Goal: Information Seeking & Learning: Learn about a topic

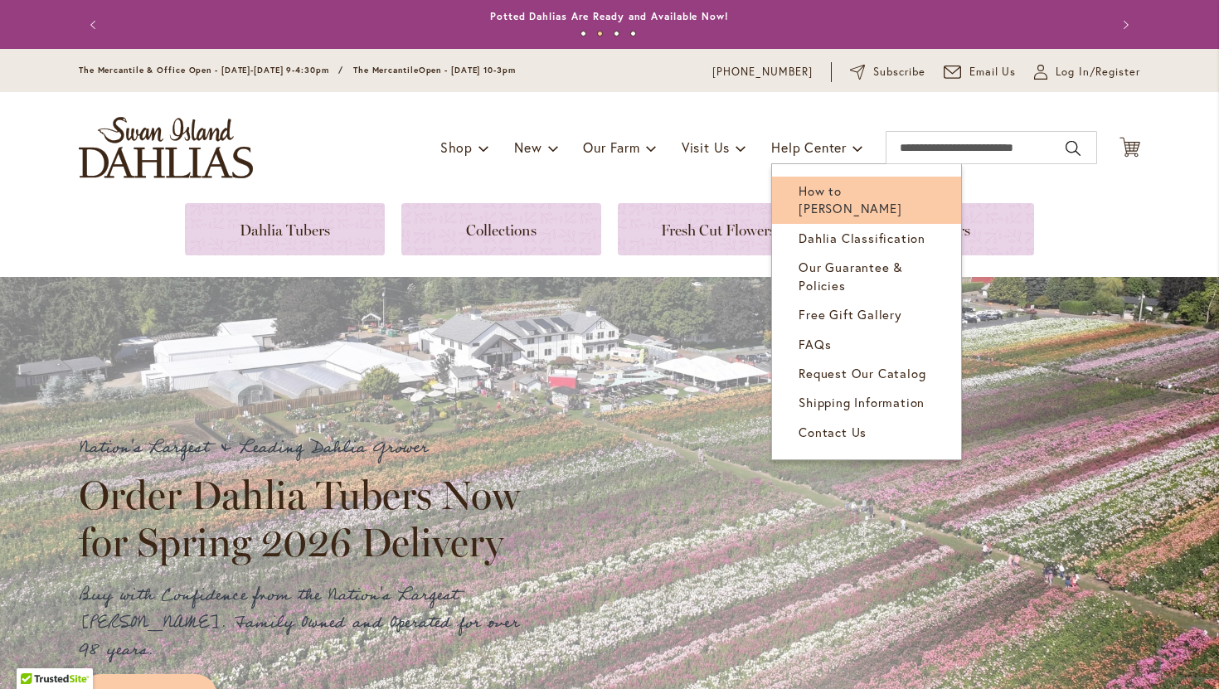
click at [830, 195] on span "How to [PERSON_NAME]" at bounding box center [850, 199] width 103 height 34
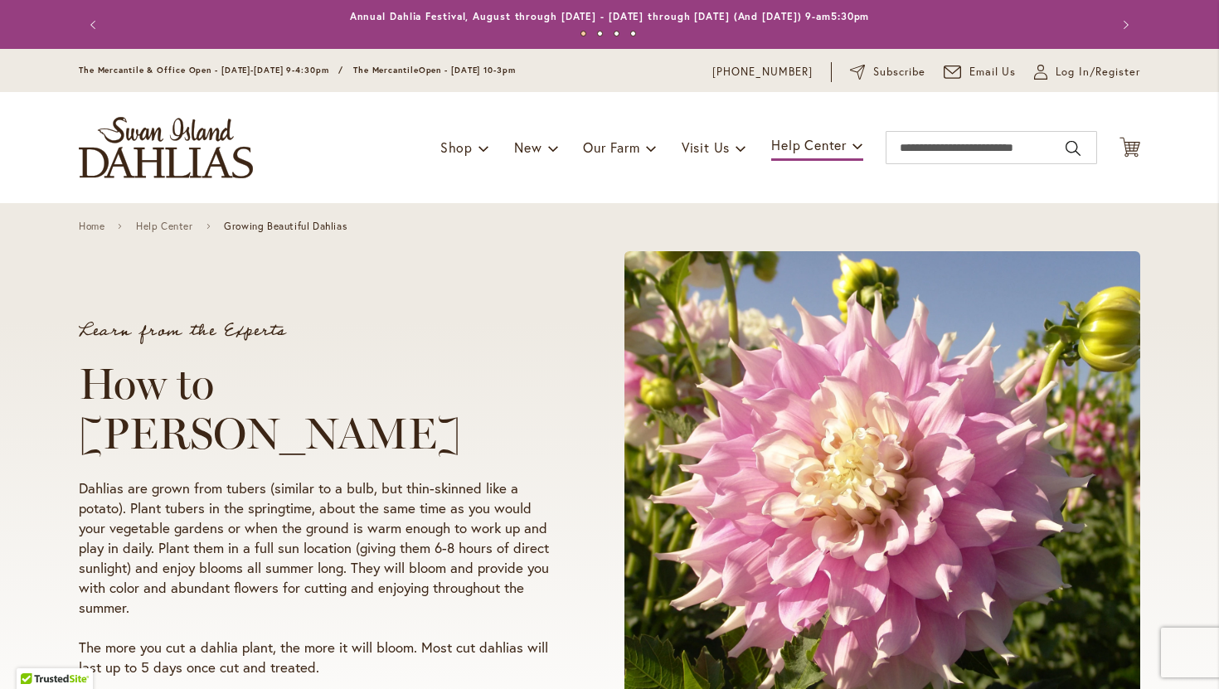
click at [1166, 387] on div "Learn from the Experts How to Grow Dahlias Dahlias are grown from tubers (simil…" at bounding box center [609, 500] width 1219 height 594
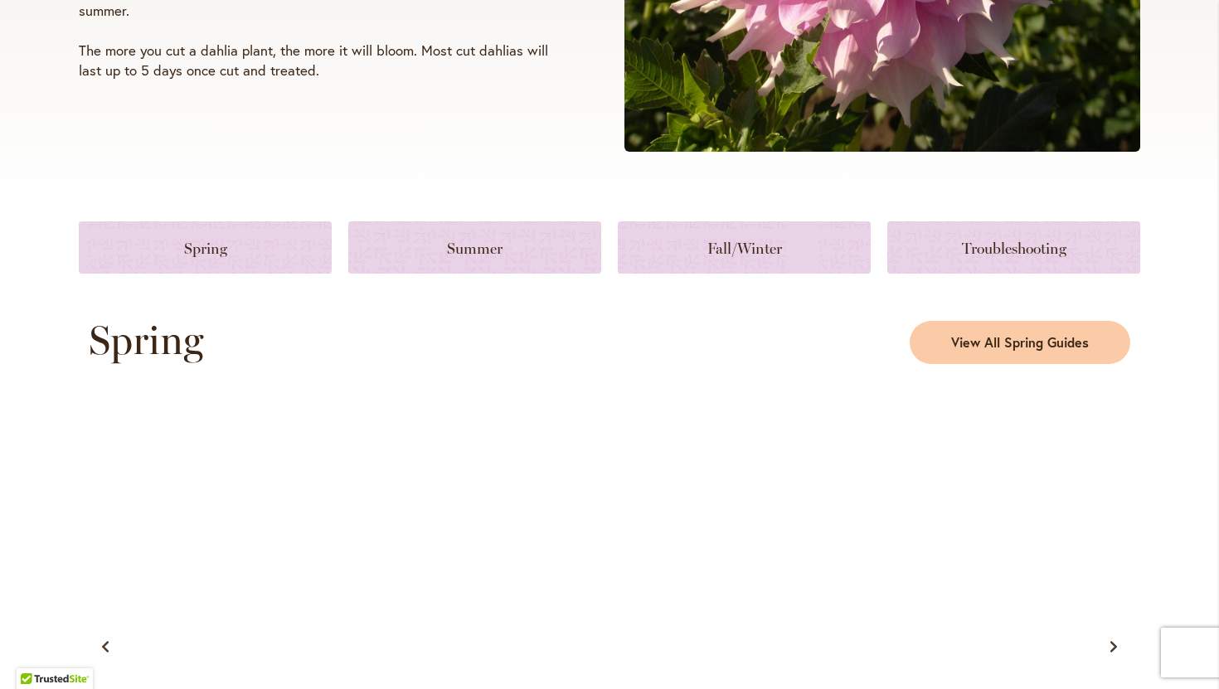
scroll to position [630, 0]
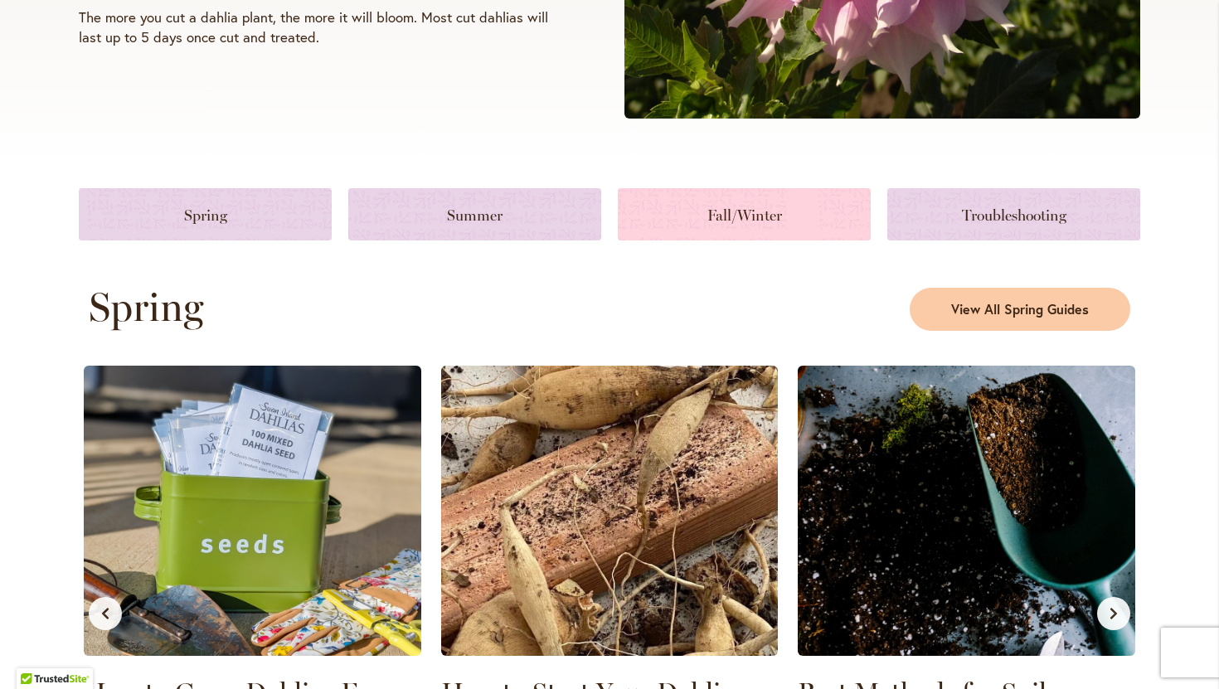
click at [803, 229] on link at bounding box center [744, 214] width 253 height 52
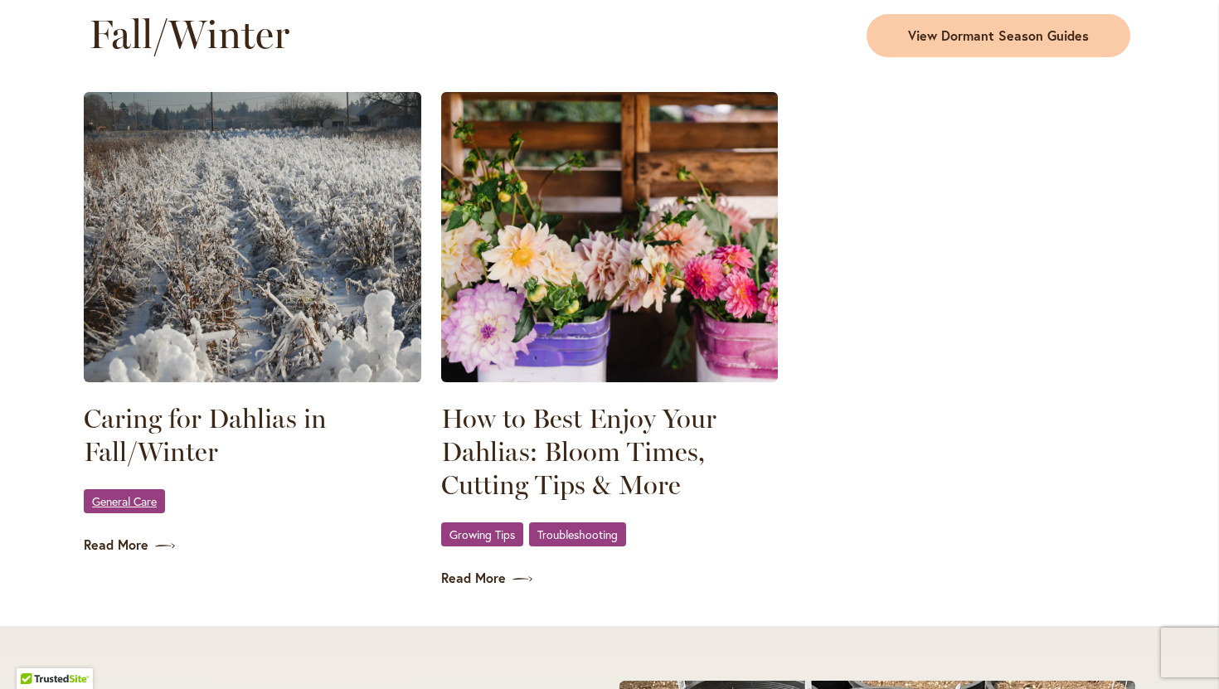
click at [145, 496] on span "General Care" at bounding box center [124, 501] width 65 height 11
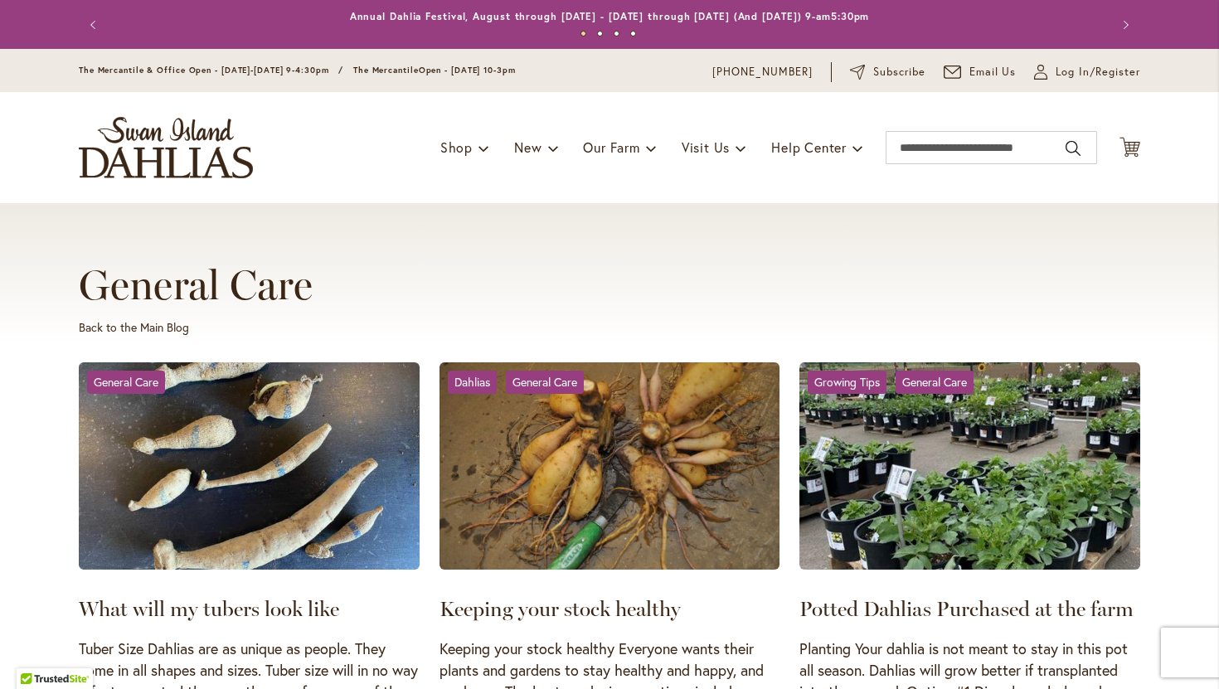
click at [683, 309] on div "General Care Back to the Main Blog" at bounding box center [610, 303] width 1062 height 85
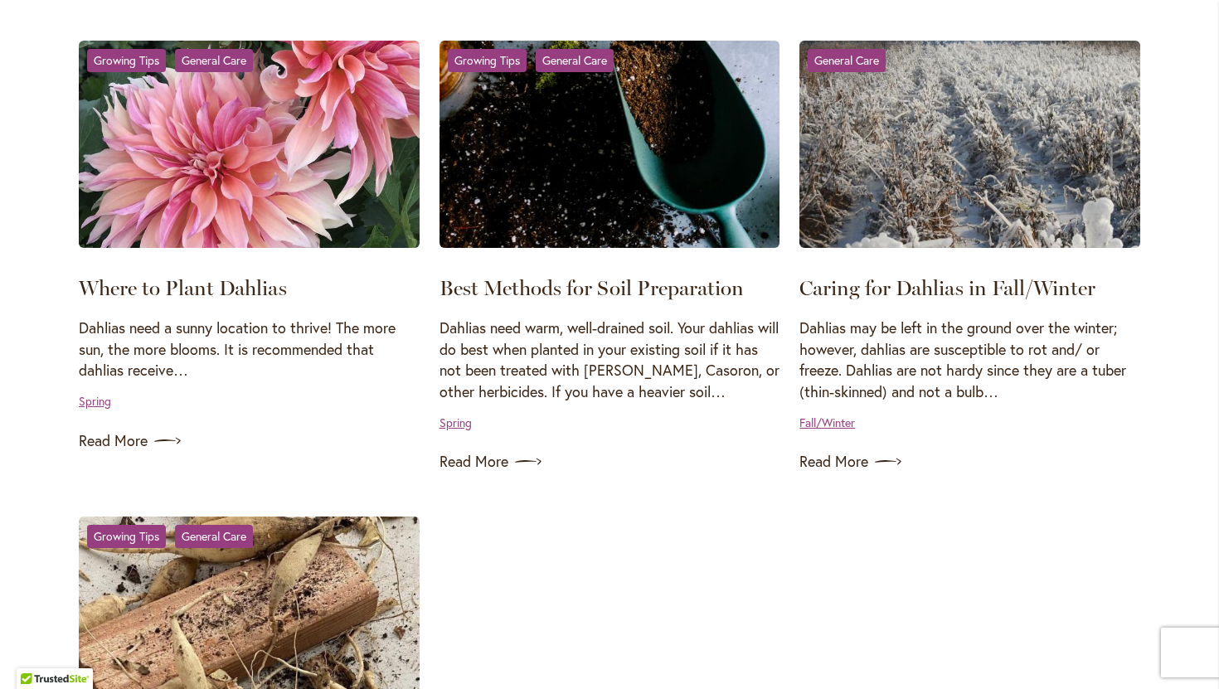
scroll to position [1360, 0]
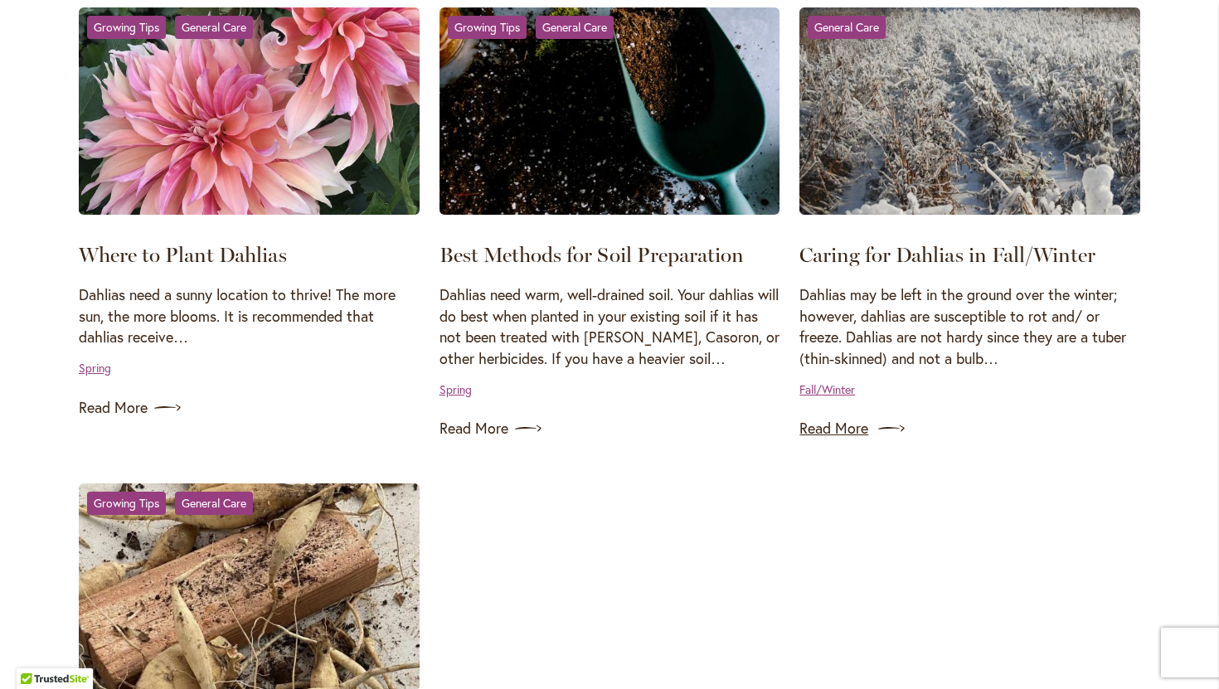
click at [859, 427] on link "Read More" at bounding box center [969, 428] width 341 height 27
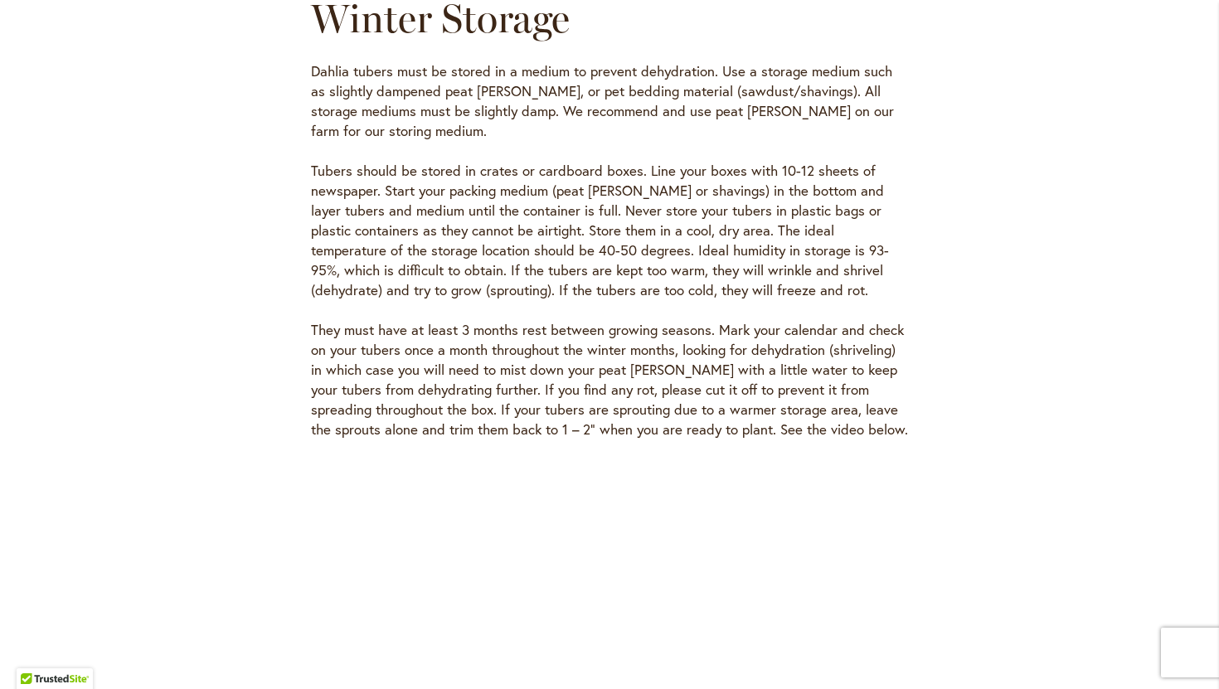
scroll to position [4677, 0]
